Goal: Transaction & Acquisition: Download file/media

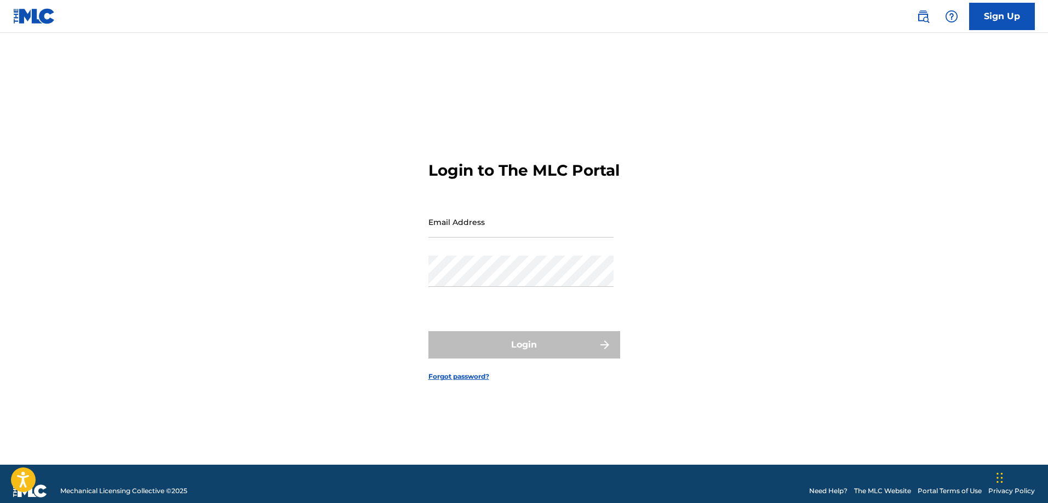
click at [501, 305] on div "Password" at bounding box center [520, 280] width 185 height 49
click at [444, 206] on form "Login to The MLC Portal Email Address Password Login Forgot password?" at bounding box center [524, 262] width 192 height 405
click at [447, 236] on input "Email Address" at bounding box center [520, 221] width 185 height 31
type input "[EMAIL_ADDRESS][DOMAIN_NAME]"
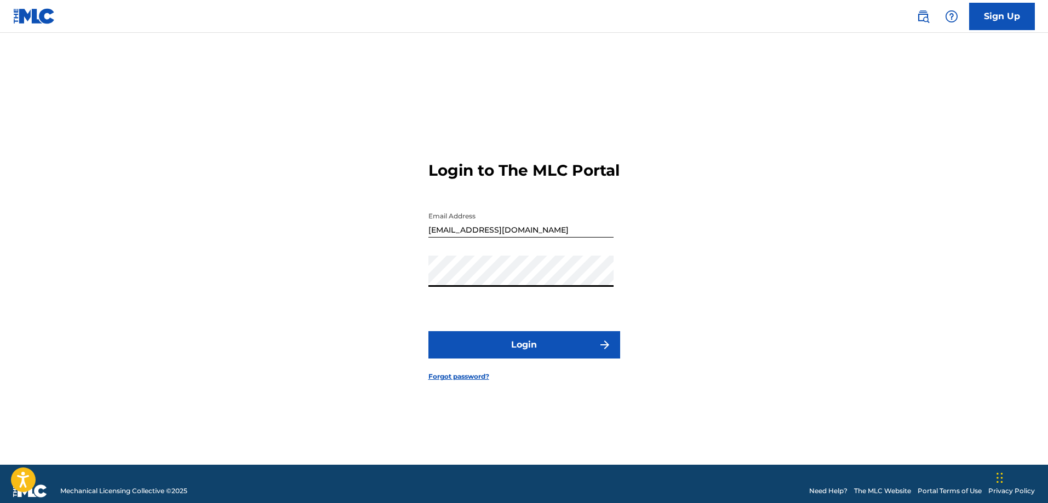
click at [515, 356] on button "Login" at bounding box center [524, 344] width 192 height 27
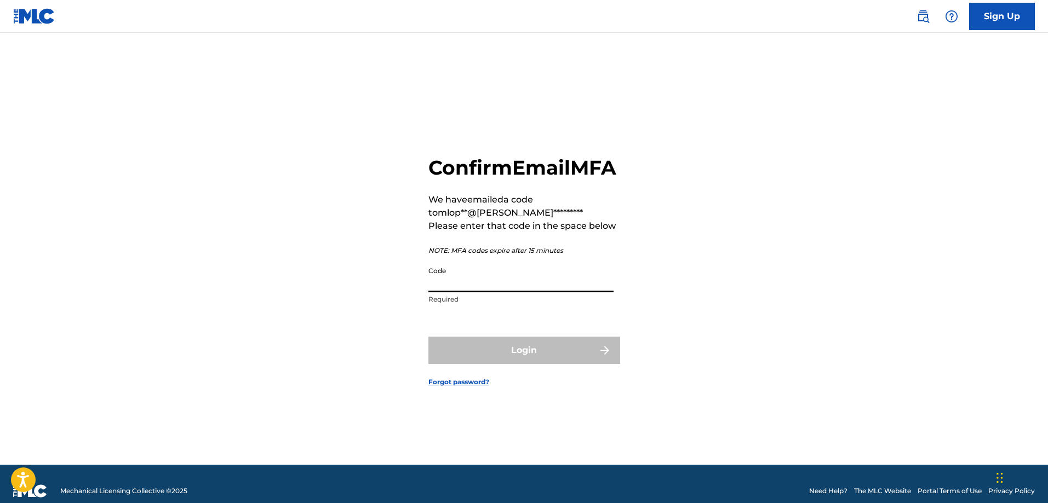
click at [474, 290] on input "Code" at bounding box center [520, 276] width 185 height 31
paste input "188332"
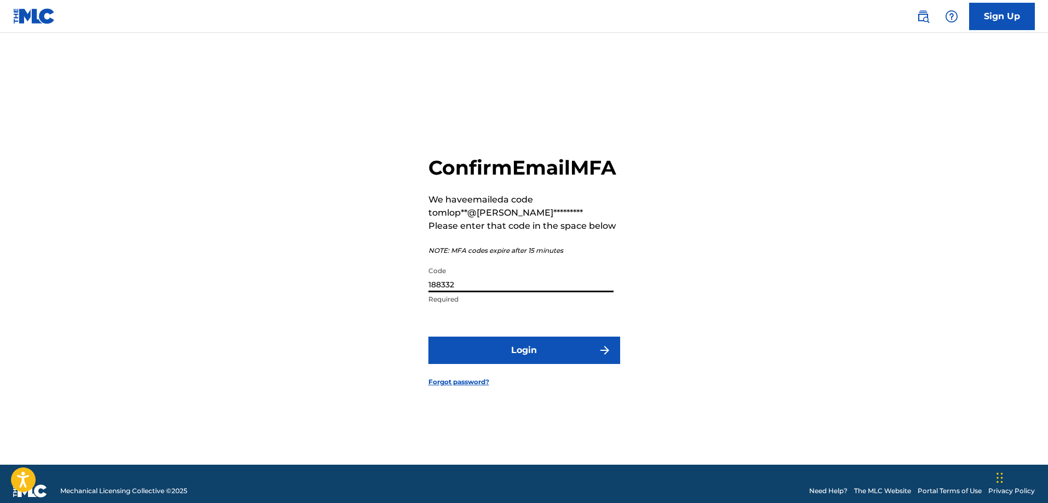
type input "188332"
click at [428, 337] on button "Login" at bounding box center [524, 350] width 192 height 27
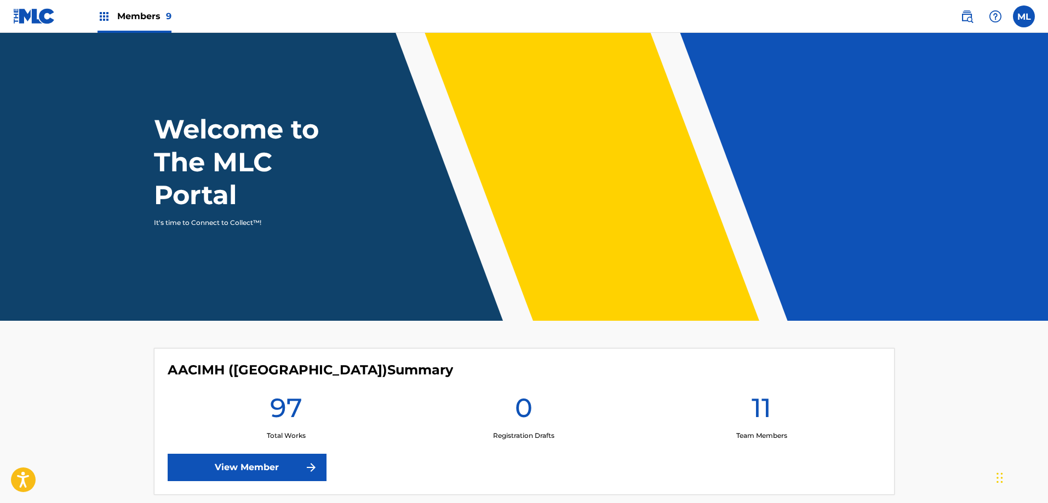
click at [106, 14] on img at bounding box center [103, 16] width 13 height 13
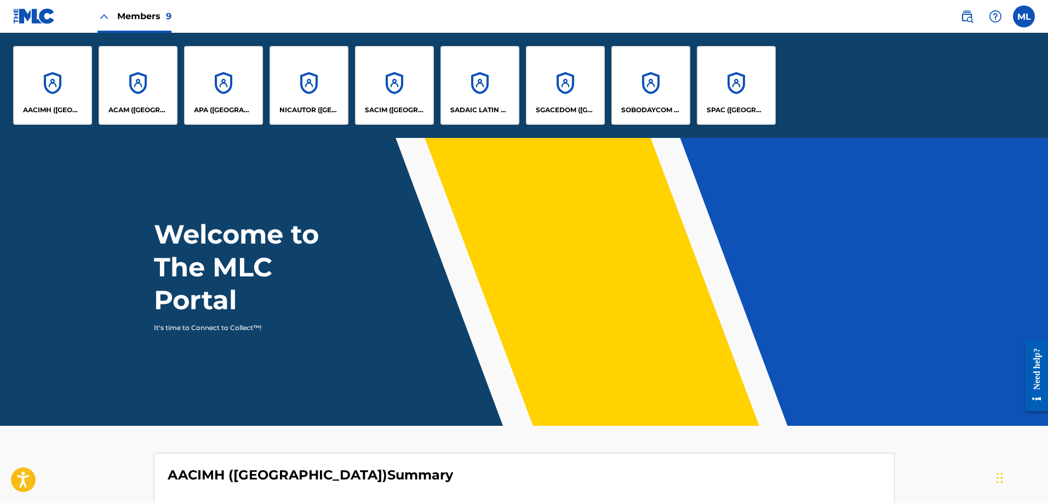
click at [482, 100] on div "SADAIC LATIN COPYRIGHTS, INC." at bounding box center [479, 85] width 79 height 79
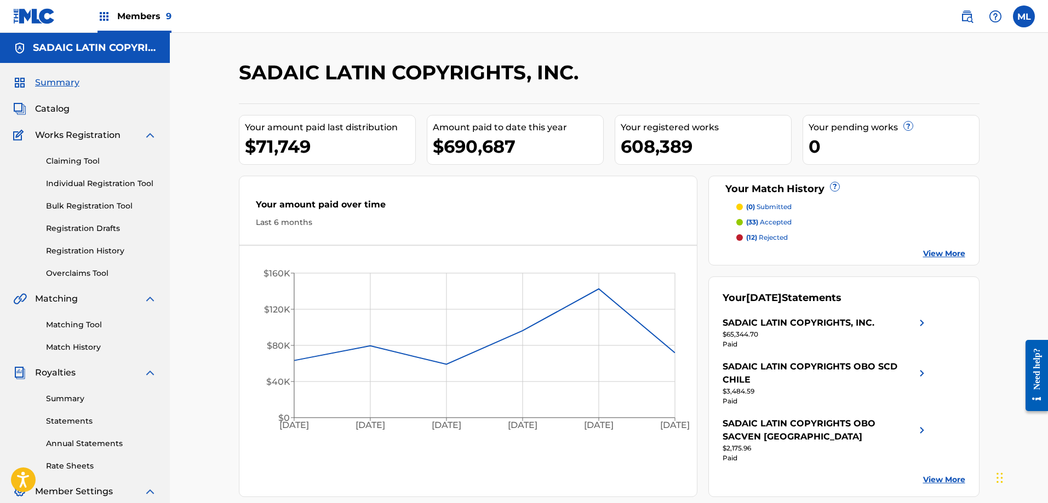
click at [55, 401] on link "Summary" at bounding box center [101, 399] width 111 height 12
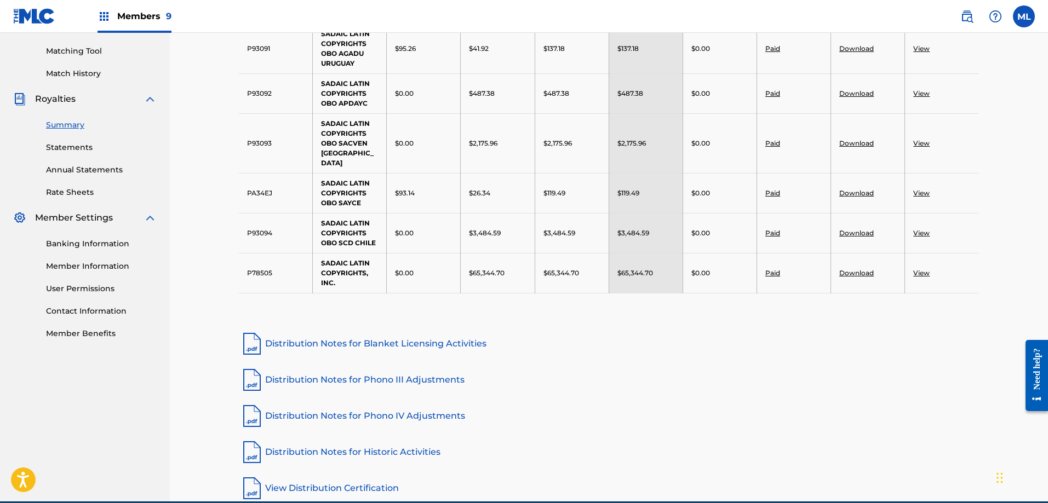
scroll to position [219, 0]
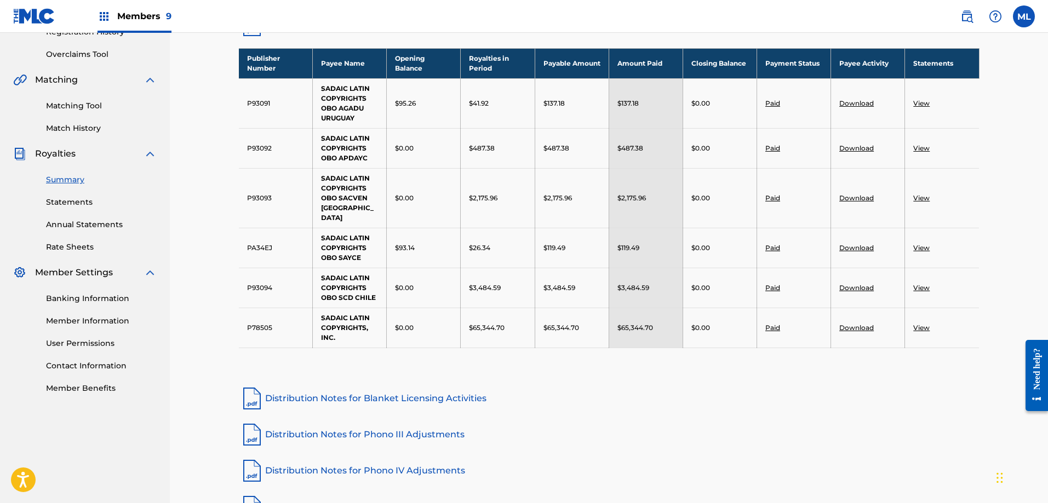
click at [857, 284] on link "Download" at bounding box center [856, 288] width 35 height 8
click at [924, 284] on link "View" at bounding box center [921, 288] width 16 height 8
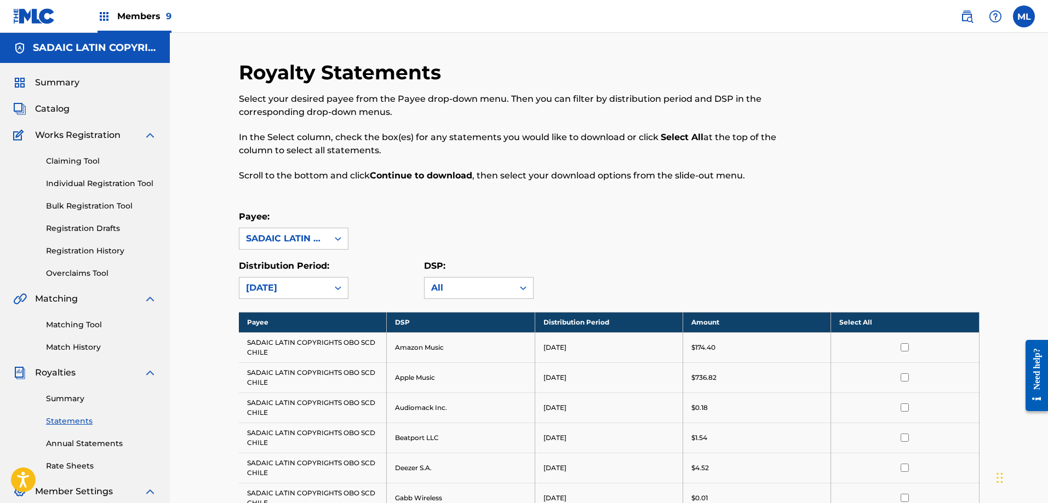
click at [906, 320] on th "Select All" at bounding box center [905, 322] width 148 height 20
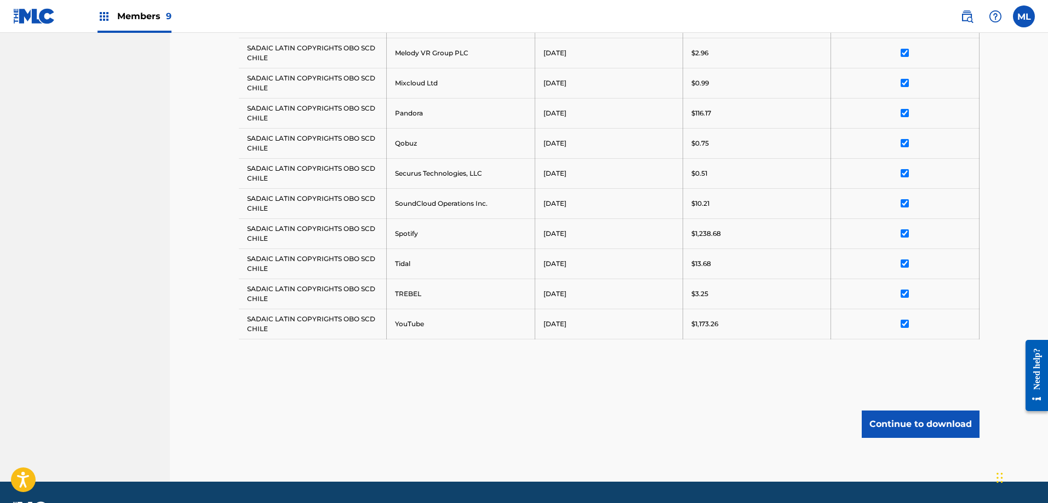
scroll to position [657, 0]
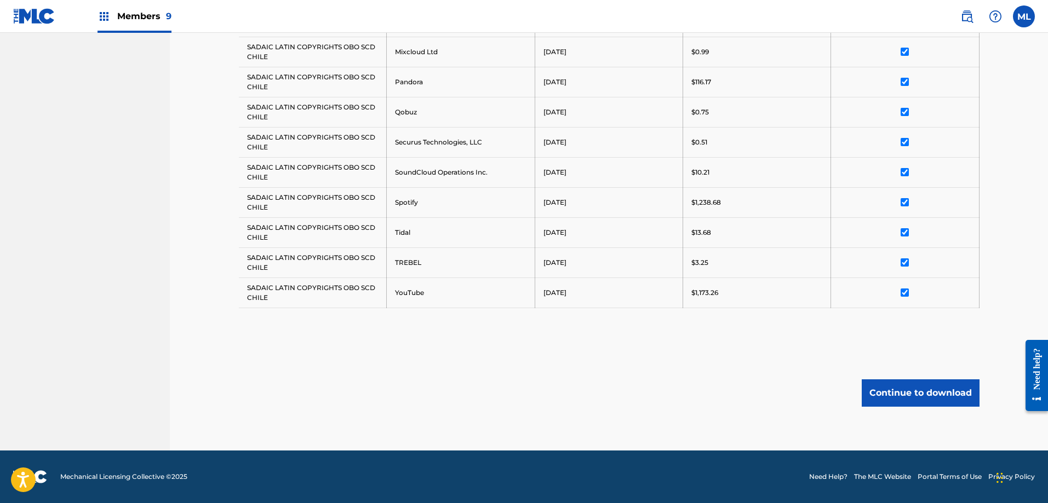
click at [930, 403] on button "Continue to download" at bounding box center [921, 393] width 118 height 27
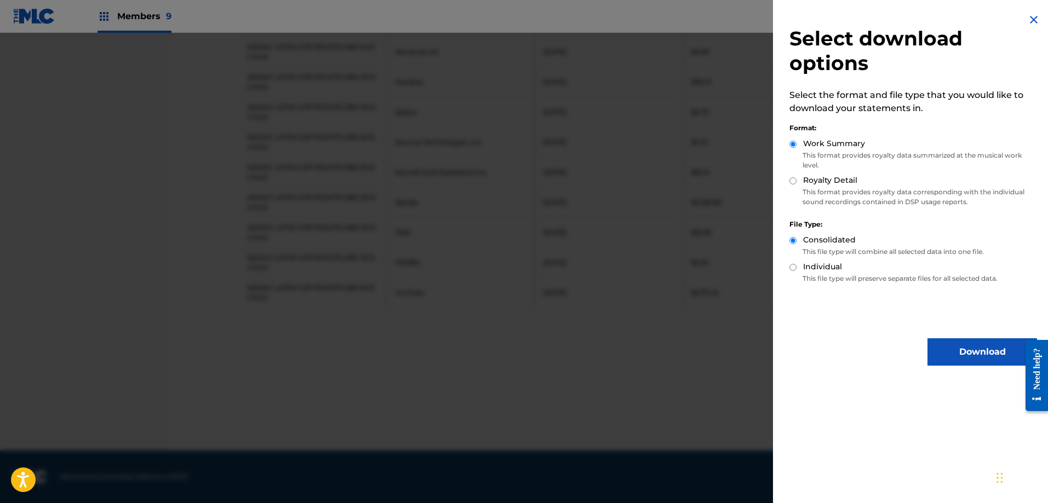
click at [962, 352] on button "Download" at bounding box center [982, 351] width 110 height 27
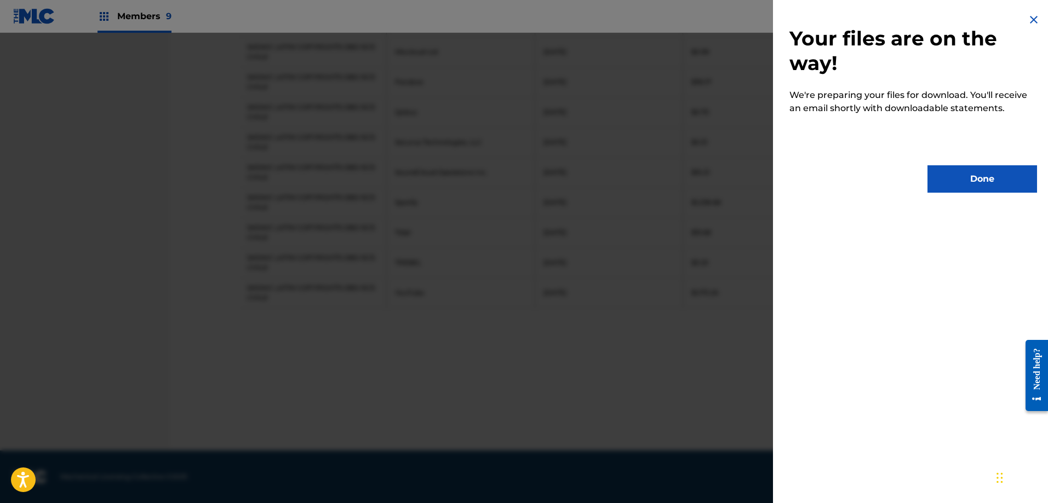
click at [975, 185] on button "Done" at bounding box center [982, 178] width 110 height 27
